Goal: Information Seeking & Learning: Learn about a topic

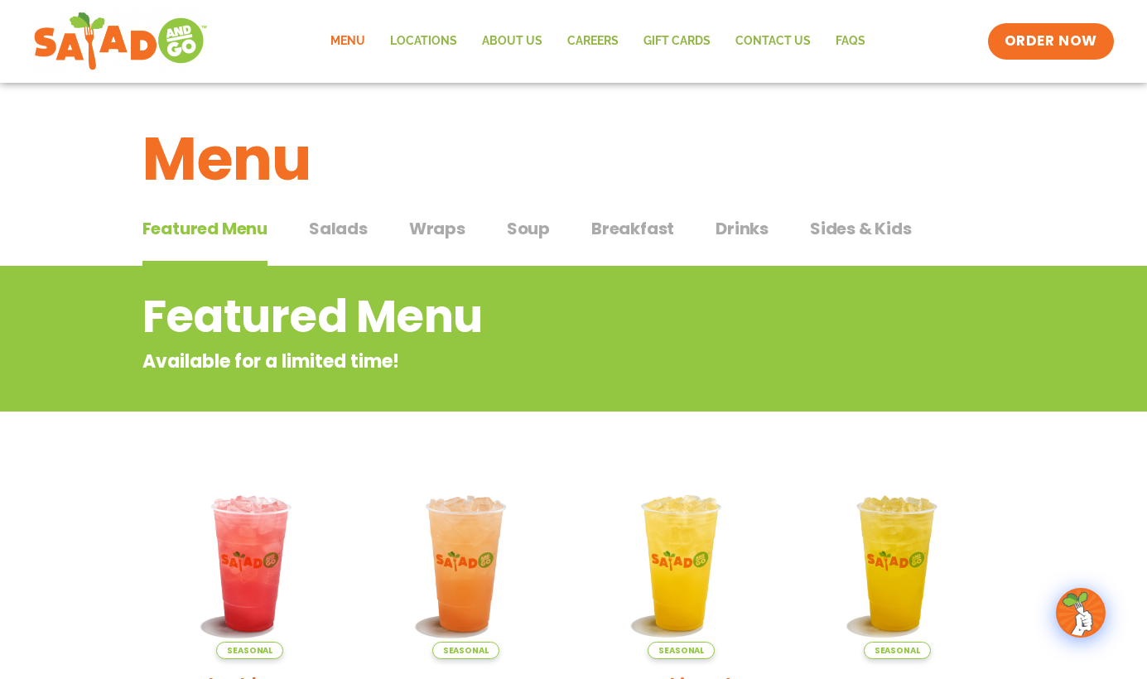
drag, startPoint x: 334, startPoint y: 233, endPoint x: 407, endPoint y: 264, distance: 80.1
click at [334, 233] on span "Salads" at bounding box center [338, 228] width 59 height 25
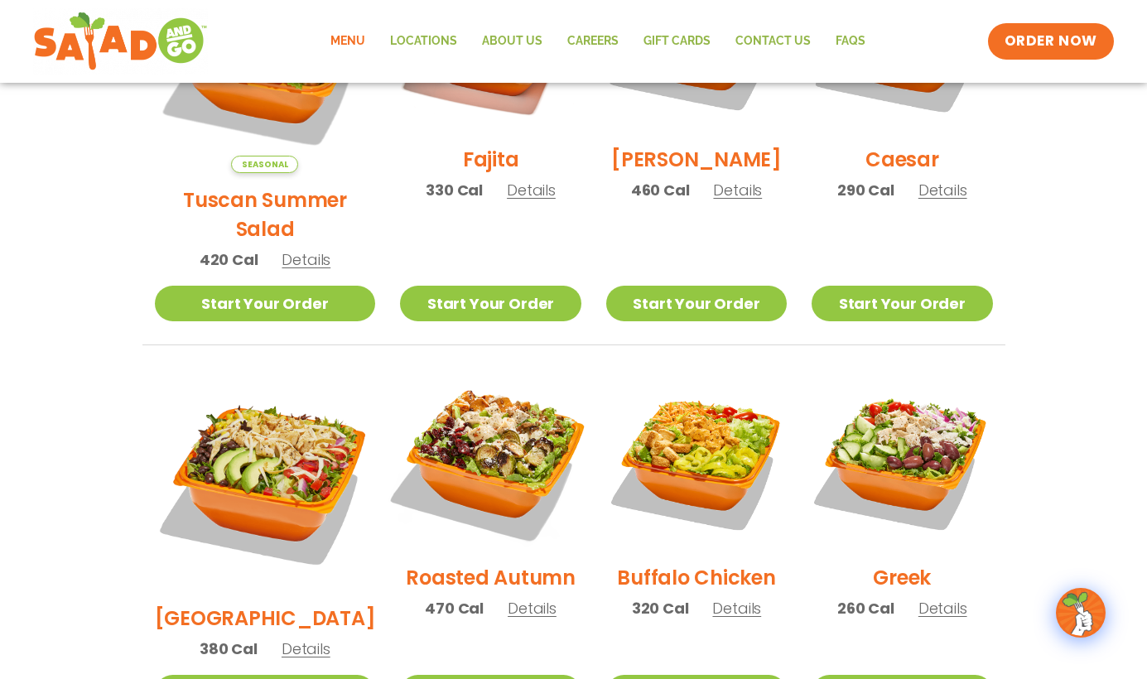
scroll to position [643, 0]
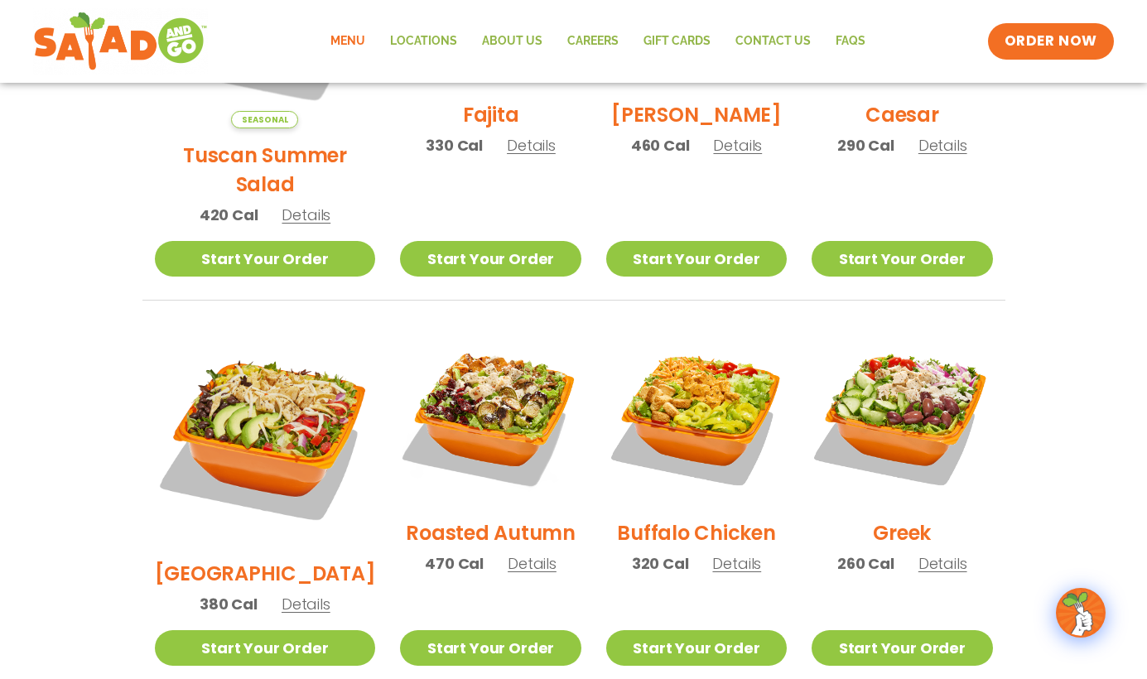
click at [288, 594] on span "Details" at bounding box center [306, 604] width 49 height 21
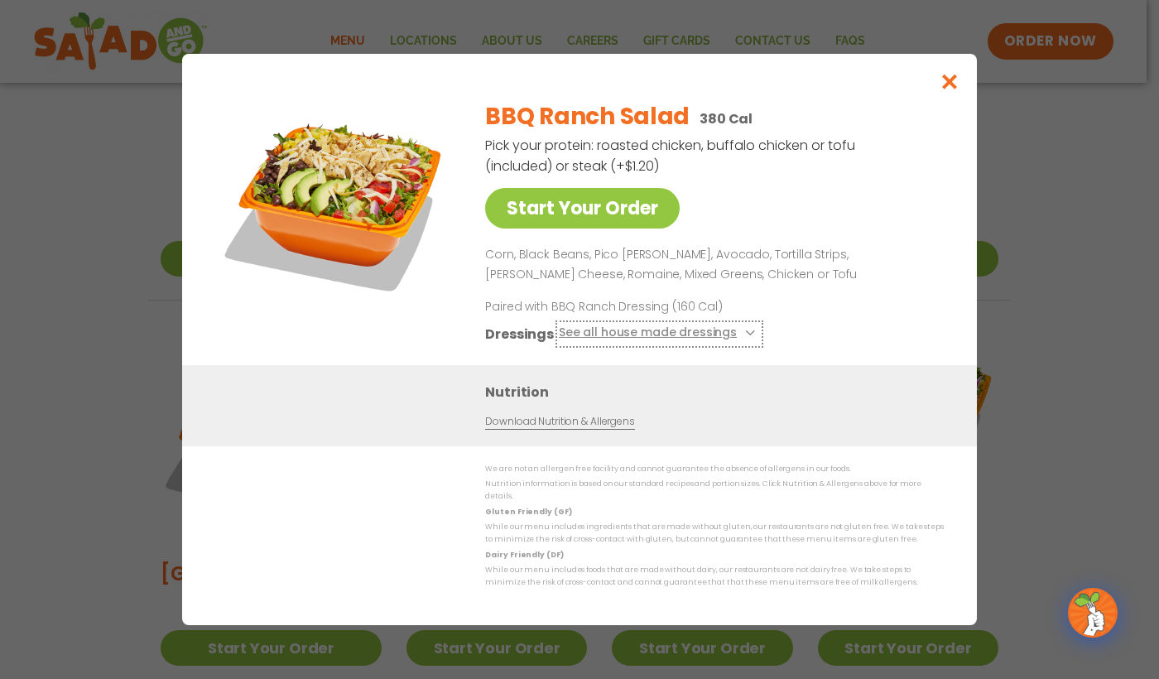
click at [745, 336] on icon at bounding box center [748, 333] width 7 height 7
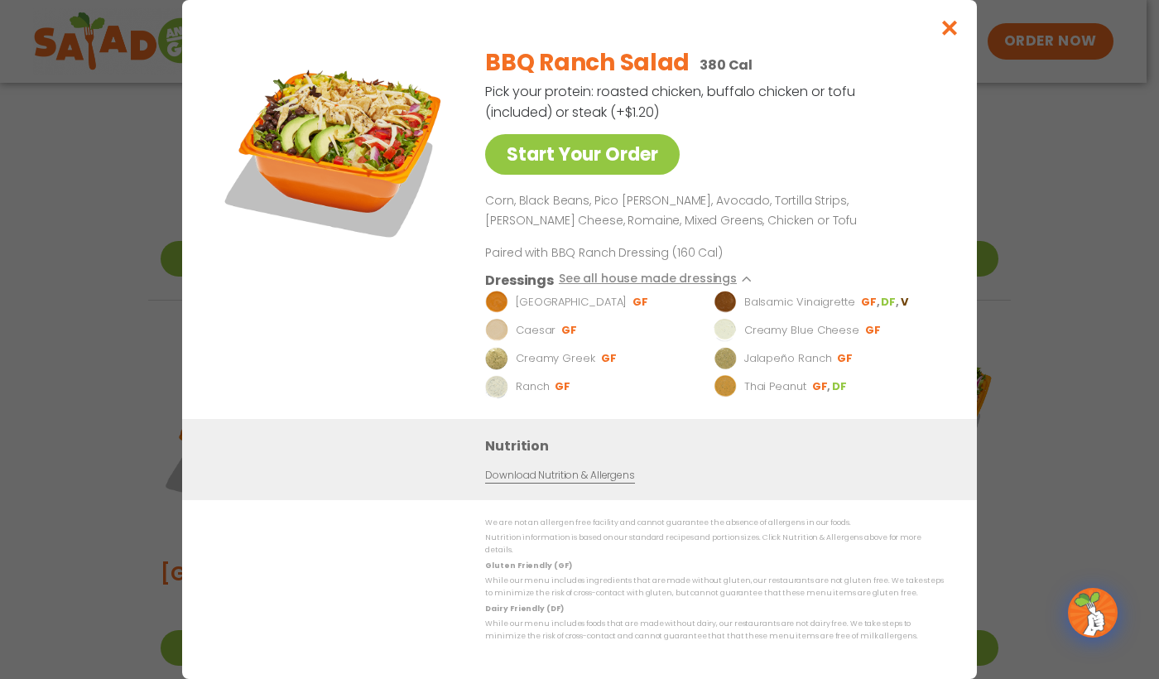
drag, startPoint x: 826, startPoint y: 215, endPoint x: 872, endPoint y: 240, distance: 51.9
click at [826, 215] on p "Corn, Black Beans, Pico [PERSON_NAME], Avocado, Tortilla Strips, [PERSON_NAME] …" at bounding box center [711, 211] width 452 height 40
click at [946, 31] on icon "Close modal" at bounding box center [950, 27] width 21 height 17
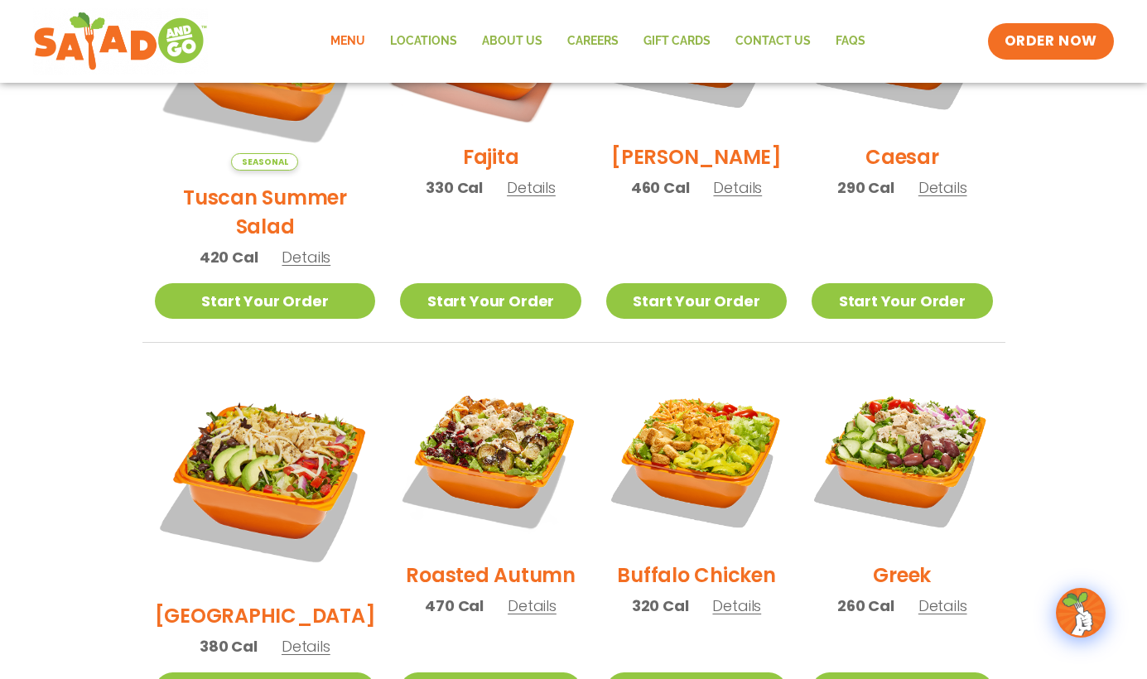
scroll to position [663, 0]
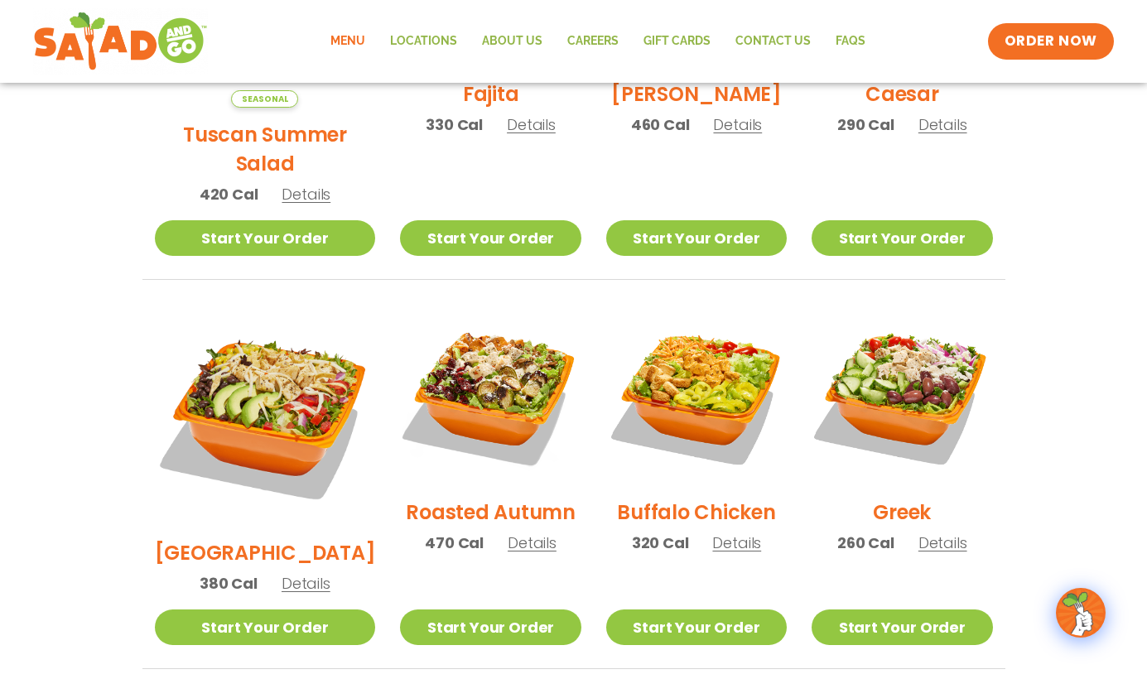
click at [717, 532] on span "Details" at bounding box center [736, 542] width 49 height 21
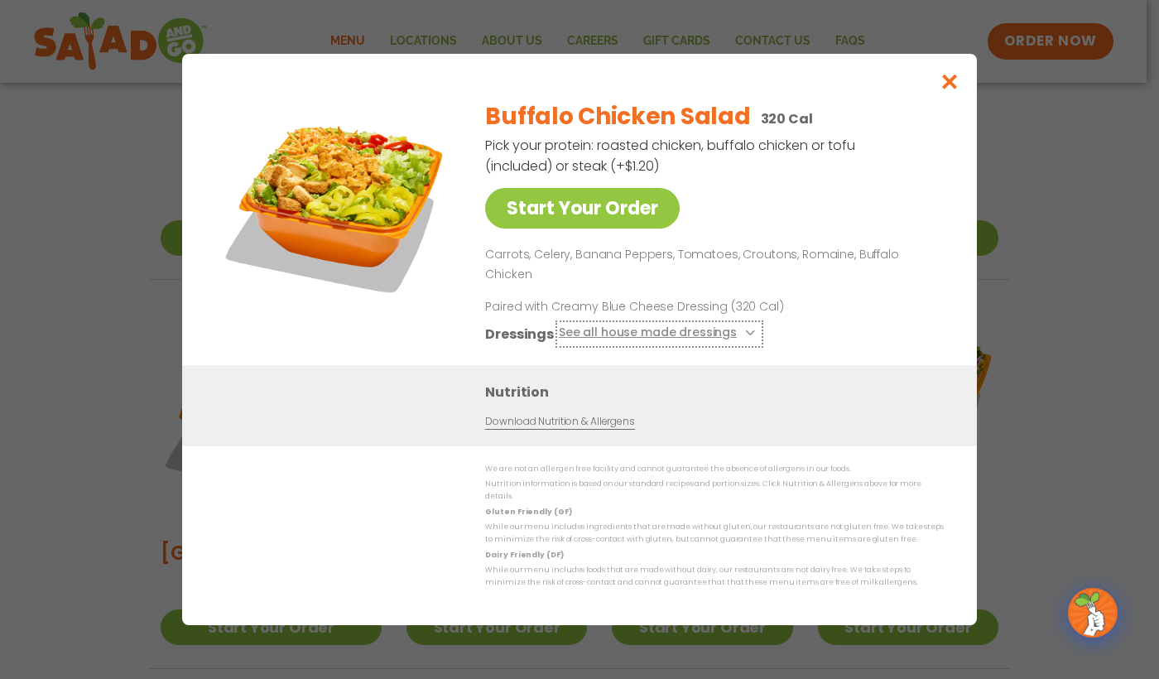
click at [745, 333] on icon at bounding box center [748, 333] width 7 height 7
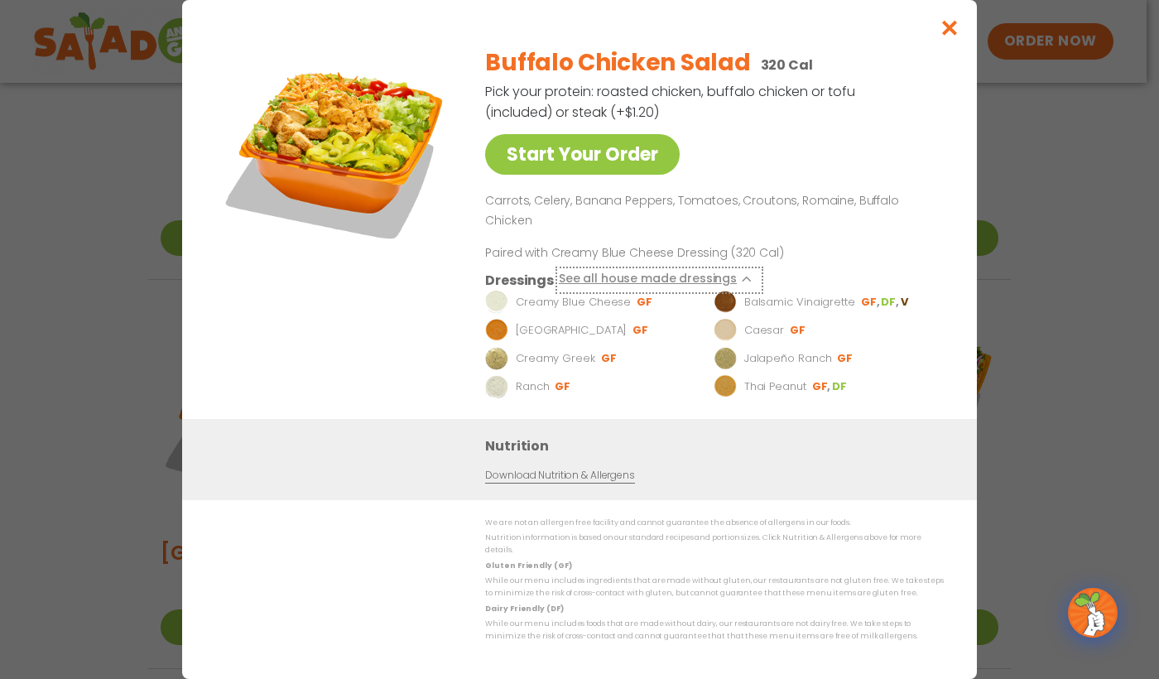
click at [745, 276] on icon at bounding box center [748, 279] width 7 height 7
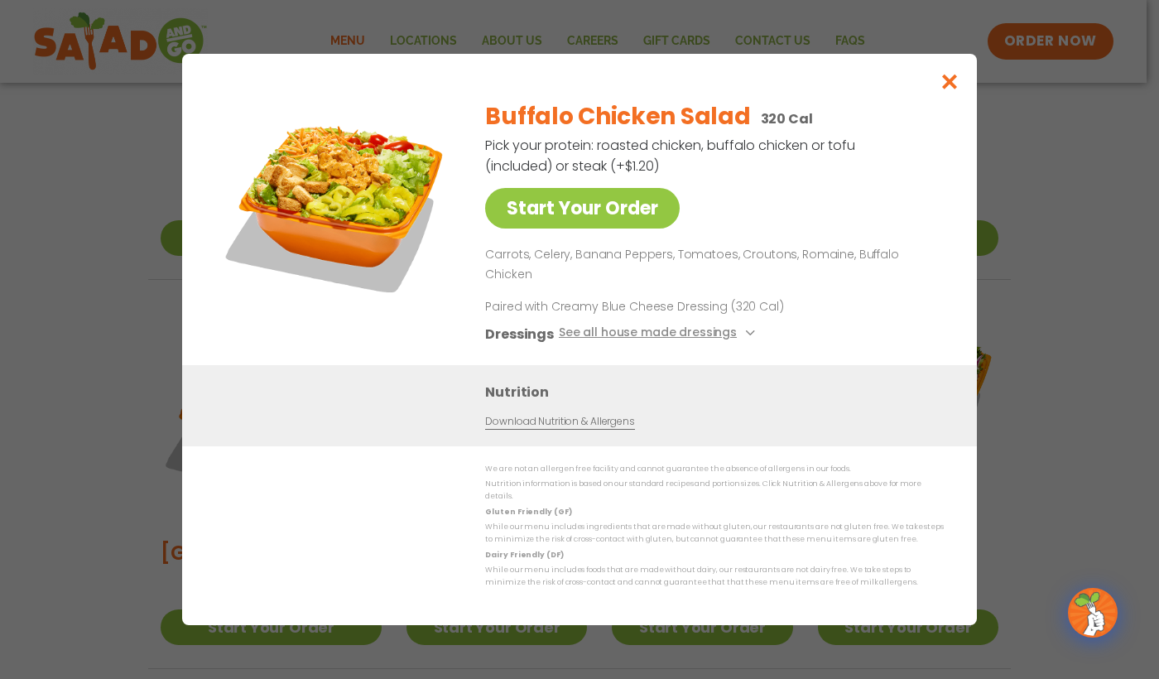
click at [599, 426] on link "Download Nutrition & Allergens" at bounding box center [559, 422] width 149 height 16
click at [944, 90] on icon "Close modal" at bounding box center [950, 81] width 21 height 17
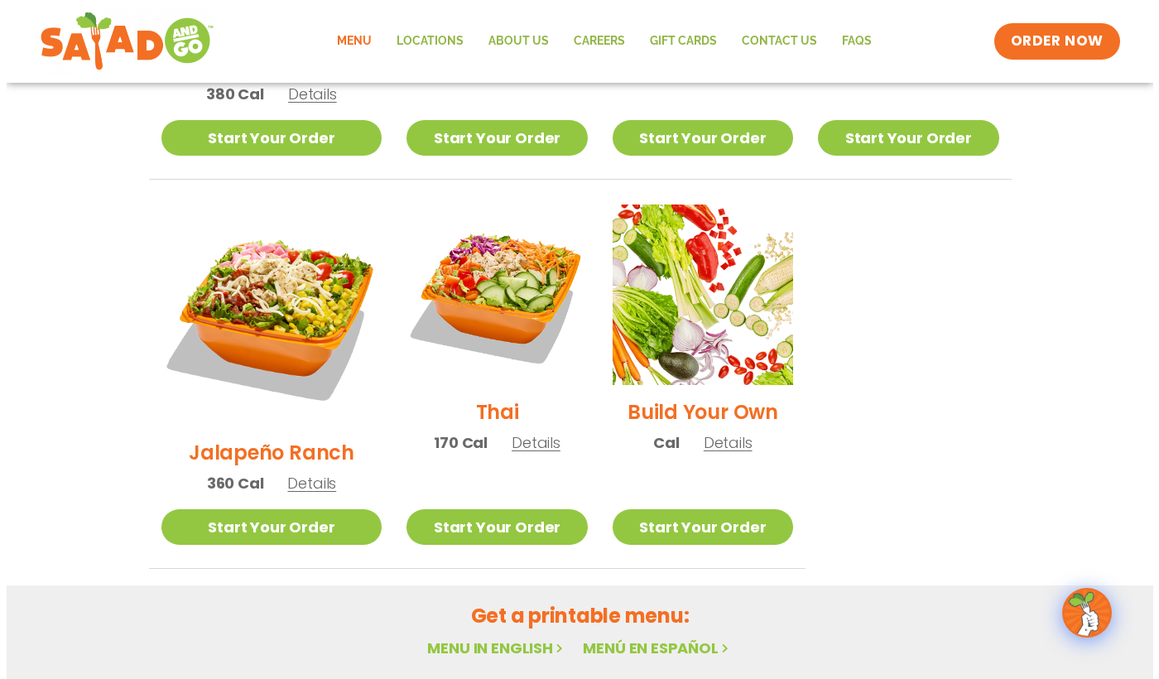
scroll to position [1151, 0]
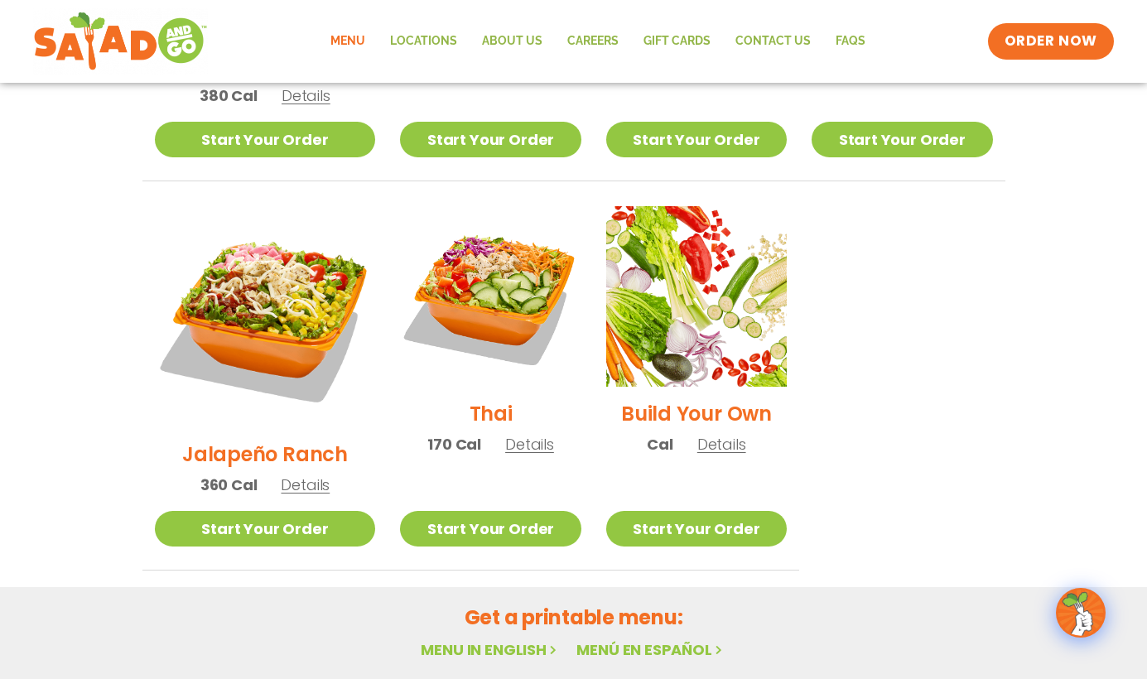
click at [505, 434] on span "Details" at bounding box center [529, 444] width 49 height 21
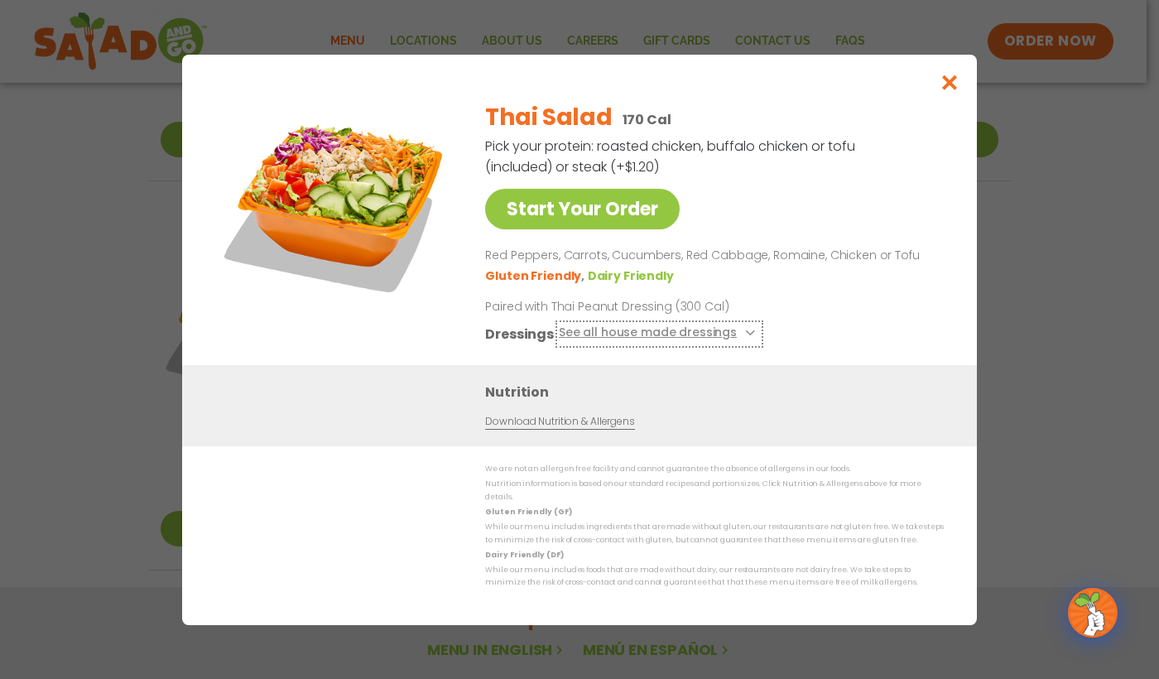
click at [599, 337] on button "See all house made dressings" at bounding box center [659, 333] width 201 height 21
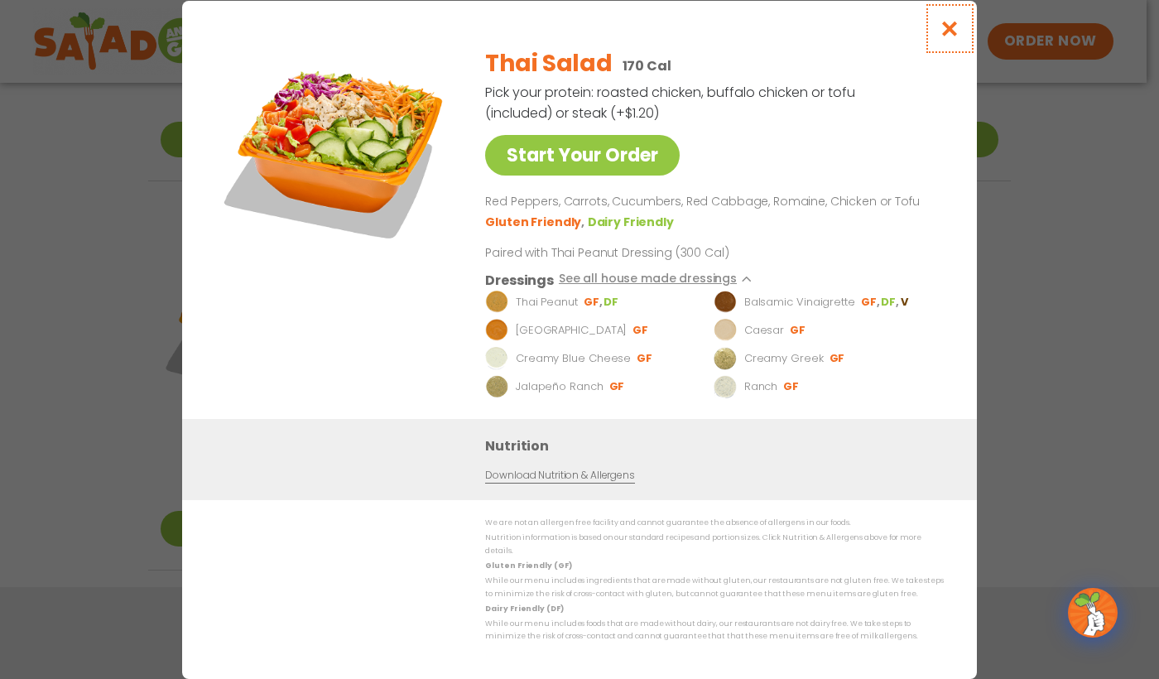
click at [950, 31] on icon "Close modal" at bounding box center [950, 28] width 21 height 17
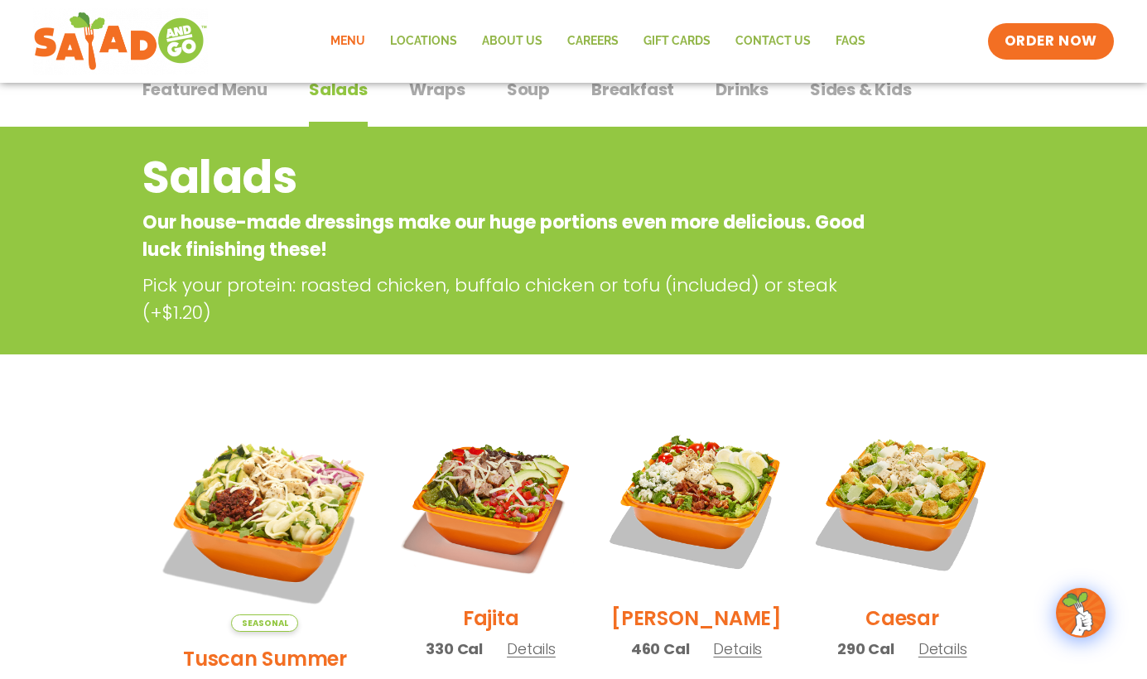
scroll to position [0, 0]
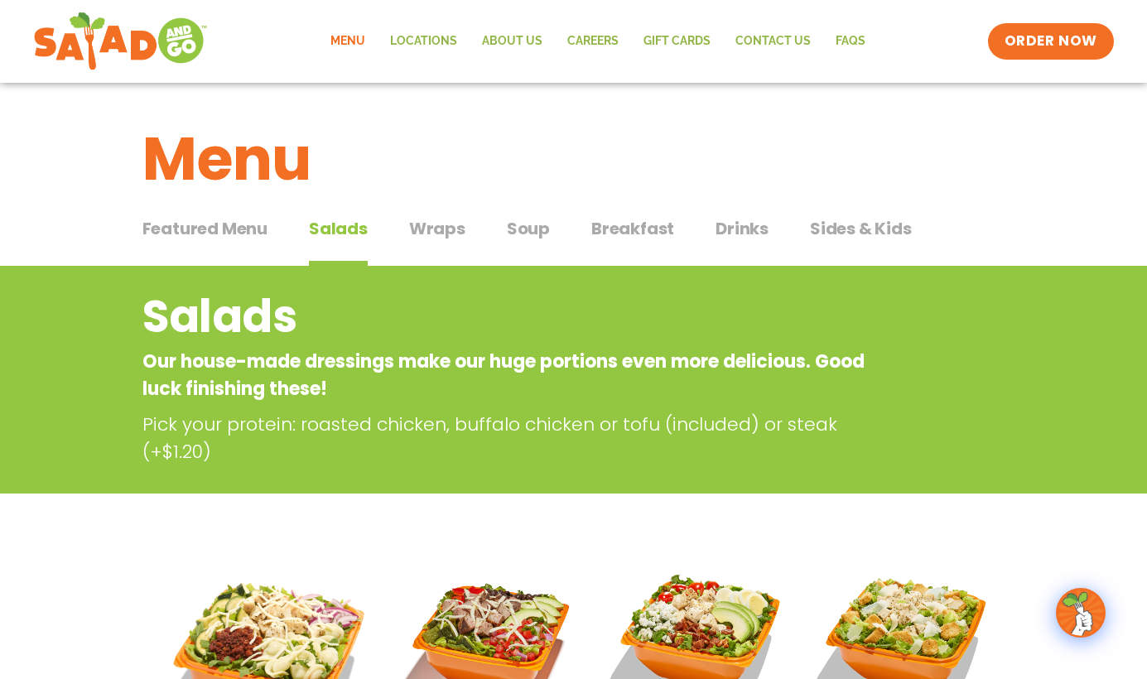
drag, startPoint x: 213, startPoint y: 221, endPoint x: 741, endPoint y: 354, distance: 544.8
click at [213, 221] on span "Featured Menu" at bounding box center [204, 228] width 125 height 25
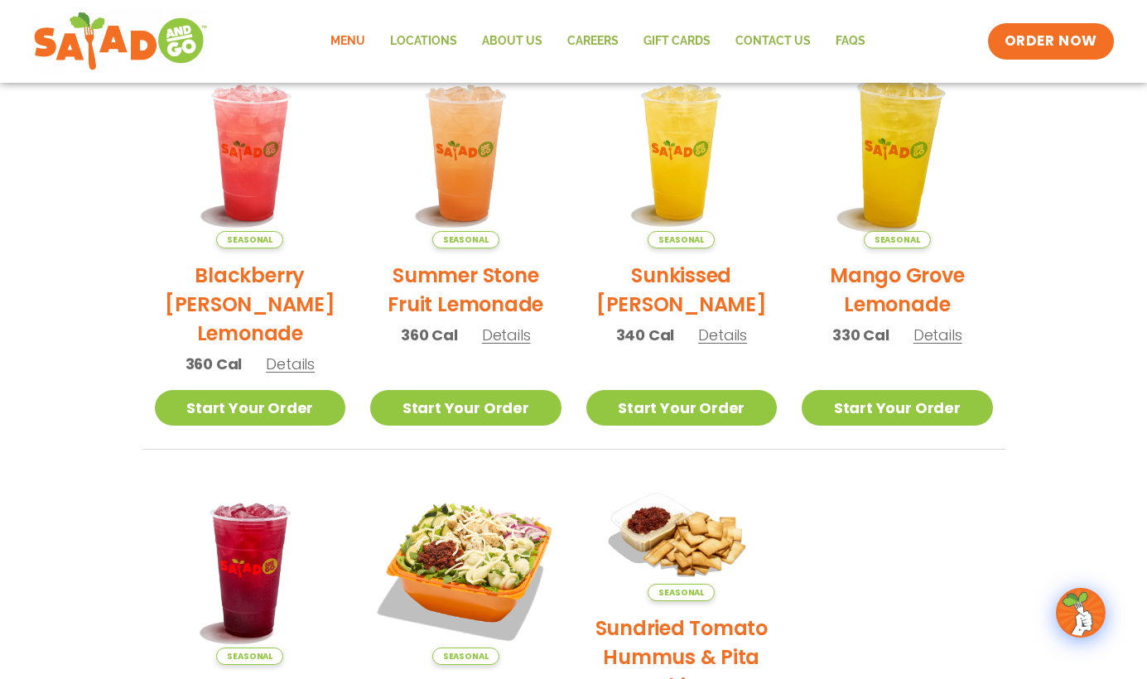
scroll to position [119, 0]
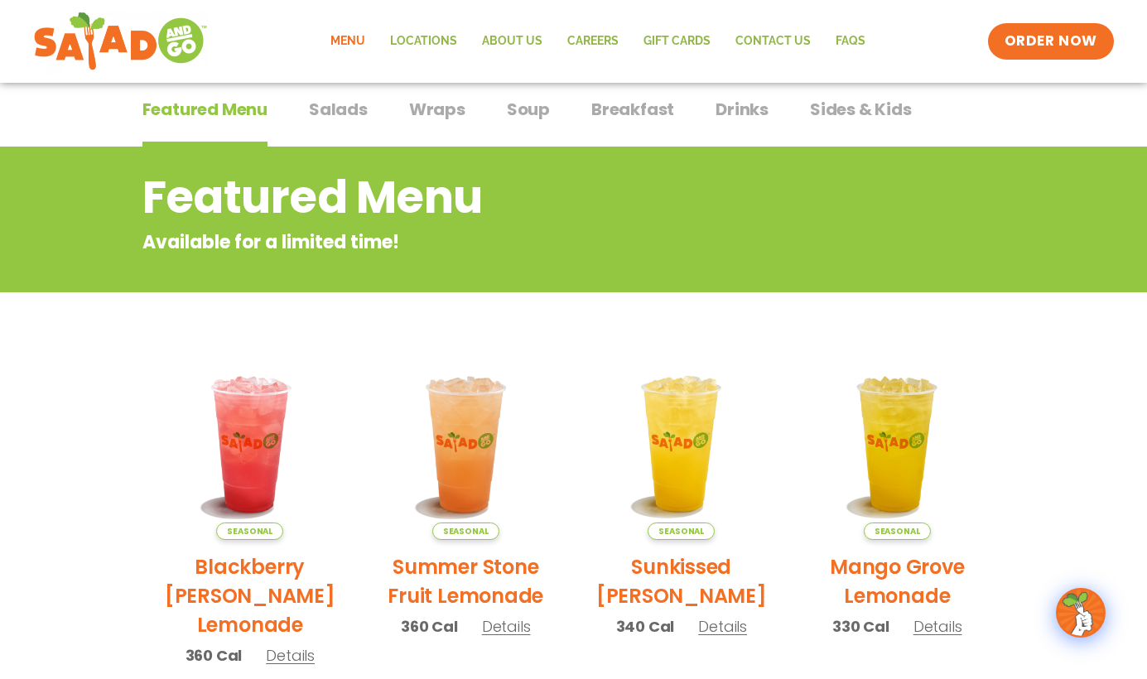
drag, startPoint x: 763, startPoint y: 108, endPoint x: 762, endPoint y: 116, distance: 8.3
click at [763, 108] on span "Drinks" at bounding box center [741, 109] width 53 height 25
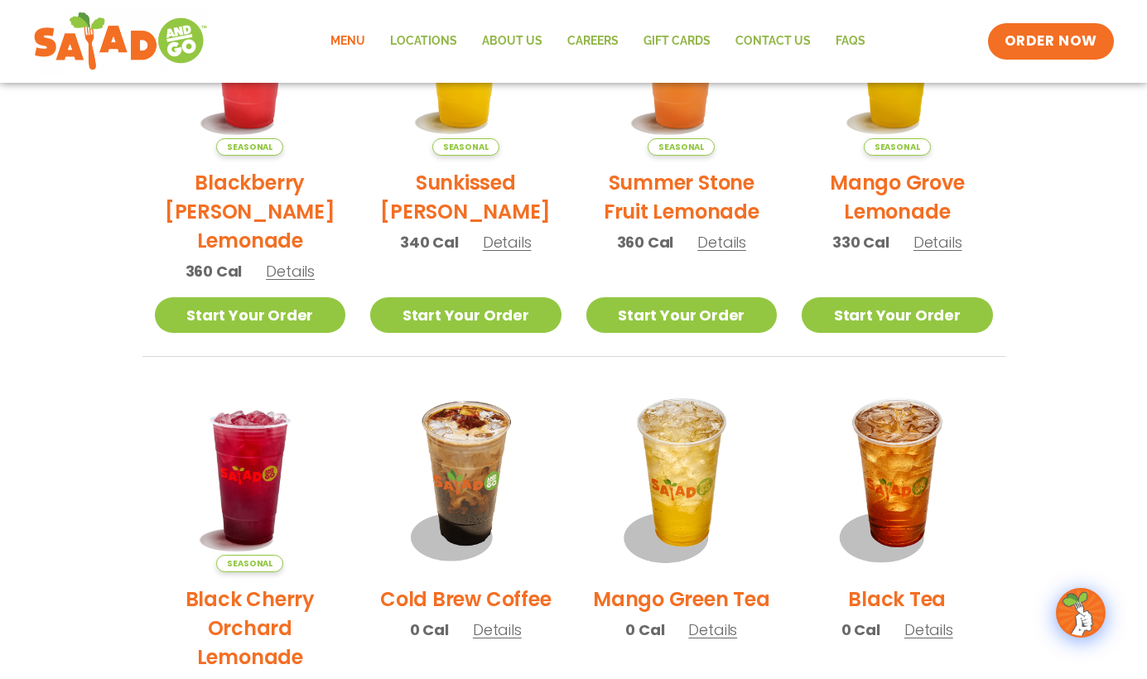
scroll to position [698, 0]
